Goal: Register for event/course

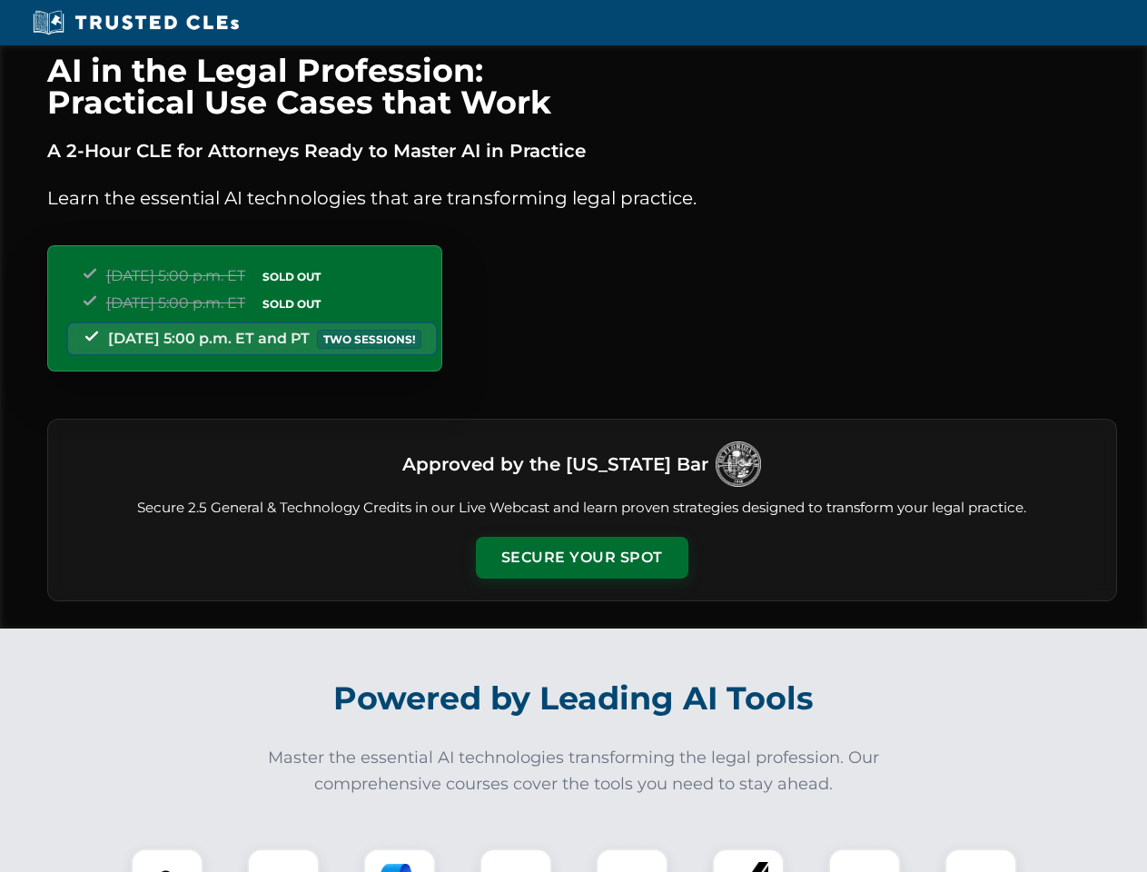
click at [581, 558] on button "Secure Your Spot" at bounding box center [582, 558] width 212 height 42
click at [167, 860] on img at bounding box center [167, 884] width 53 height 53
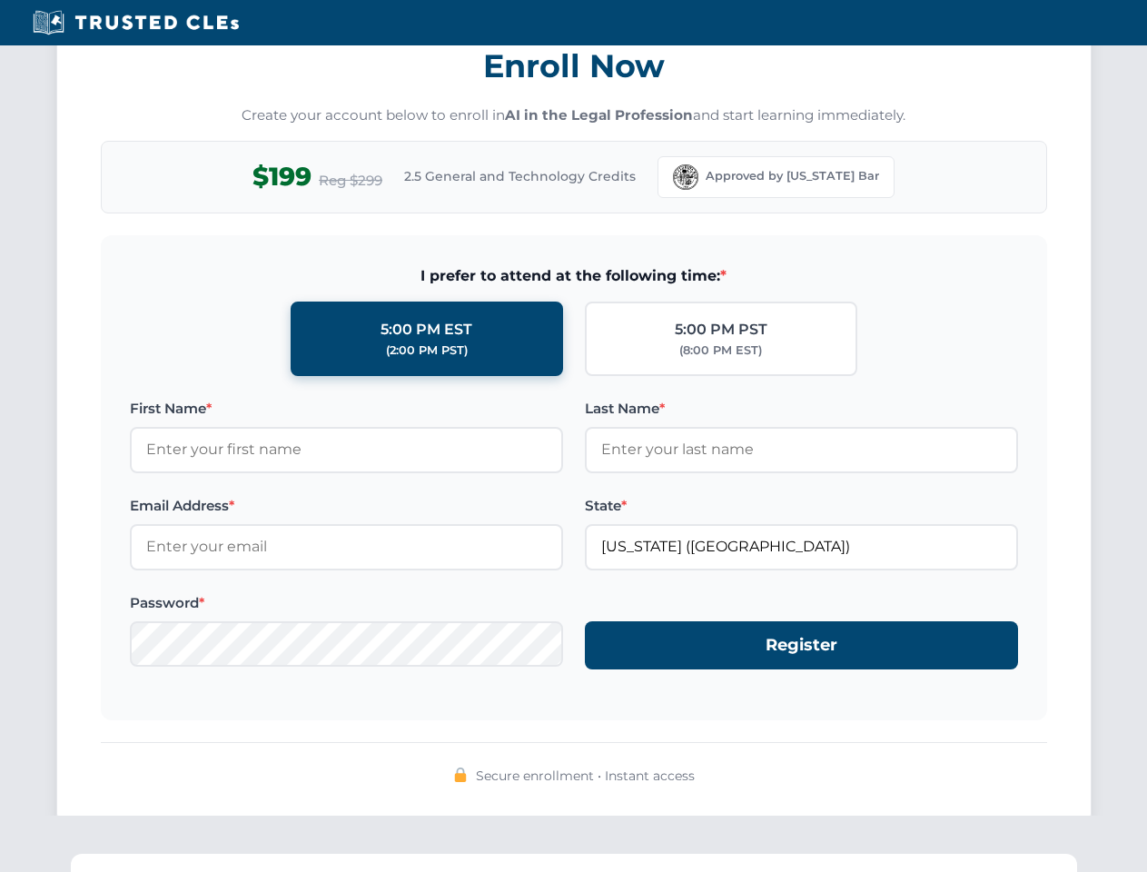
scroll to position [1783, 0]
